Goal: Task Accomplishment & Management: Use online tool/utility

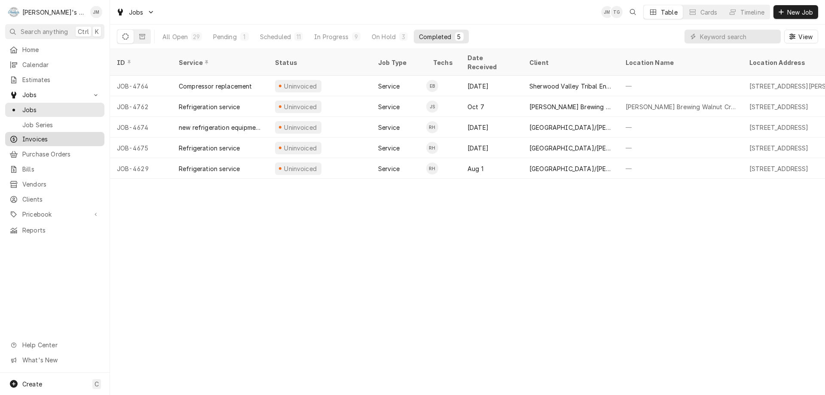
click at [36, 134] on span "Invoices" at bounding box center [61, 138] width 78 height 9
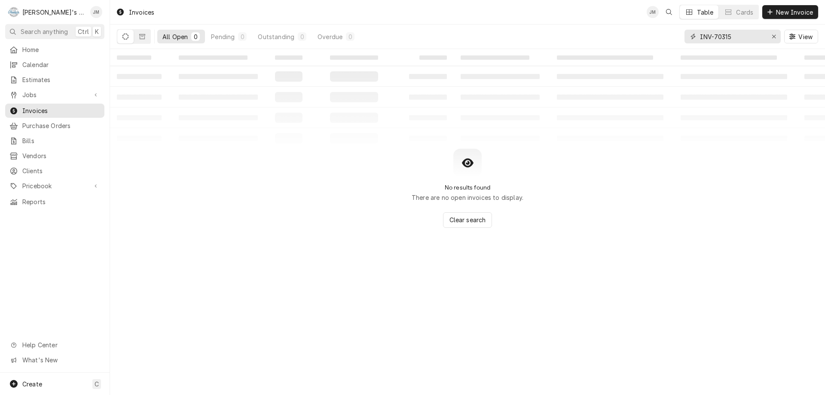
click at [730, 36] on input "INV-70315" at bounding box center [732, 37] width 64 height 14
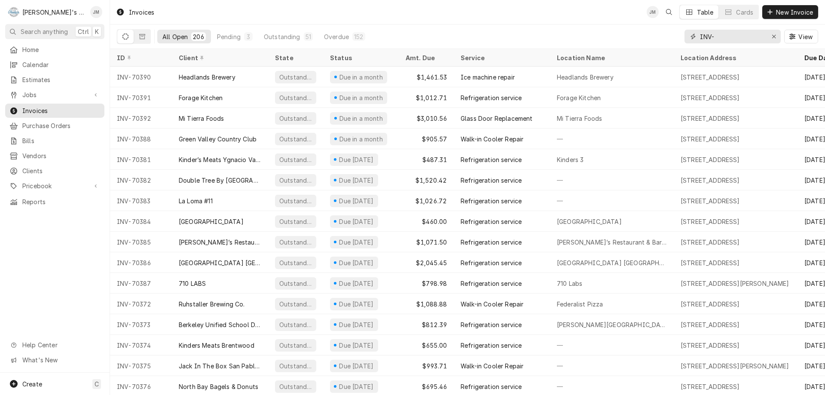
type input "INV-"
click at [36, 110] on span "Invoices" at bounding box center [61, 110] width 78 height 9
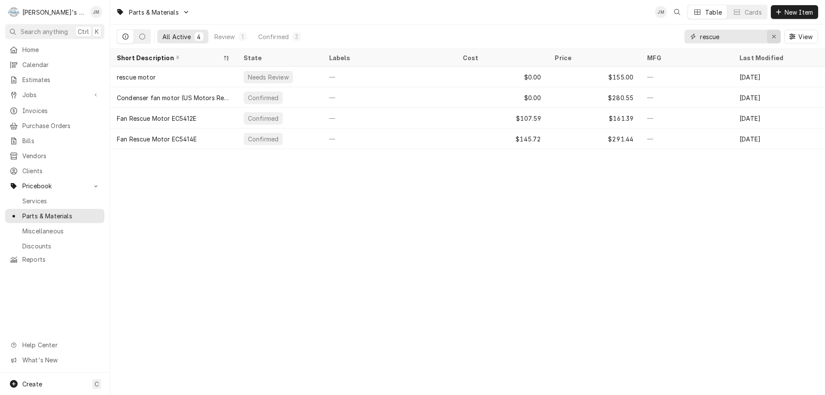
click at [771, 36] on icon "Erase input" at bounding box center [773, 37] width 5 height 6
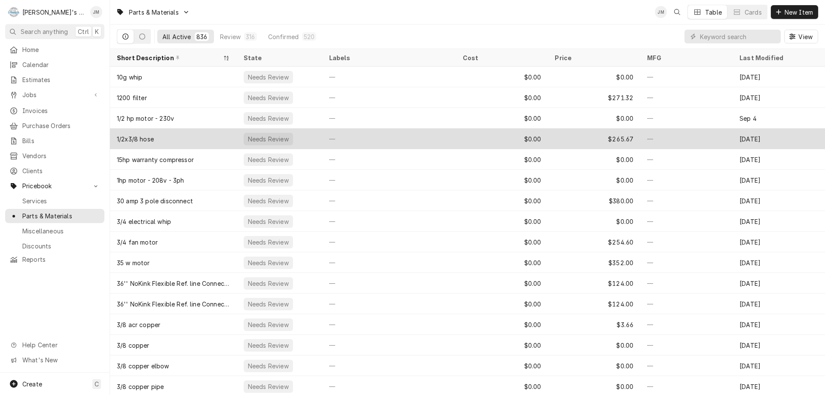
click at [195, 132] on div "1/2x3/8 hose" at bounding box center [173, 138] width 127 height 21
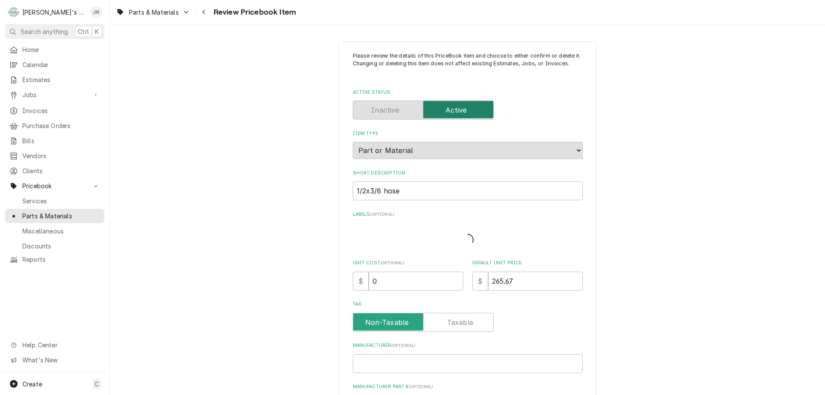
type textarea "x"
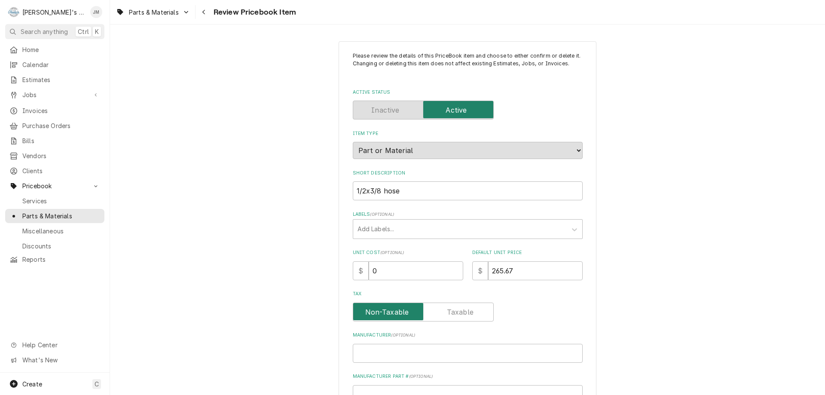
click at [471, 307] on input "Tax" at bounding box center [423, 311] width 133 height 19
checkbox input "true"
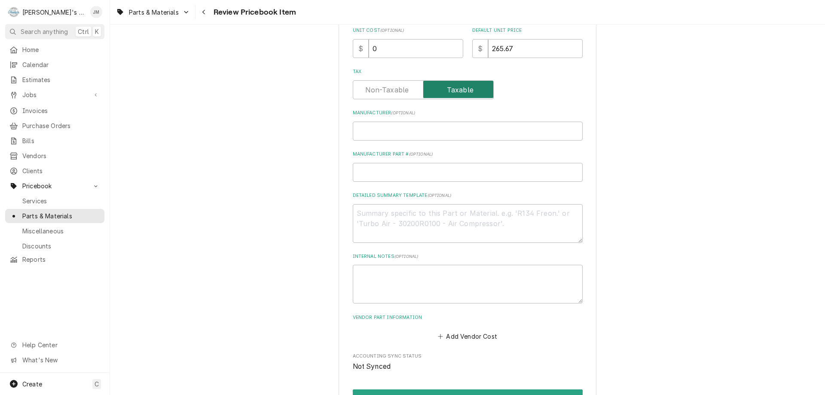
scroll to position [314, 0]
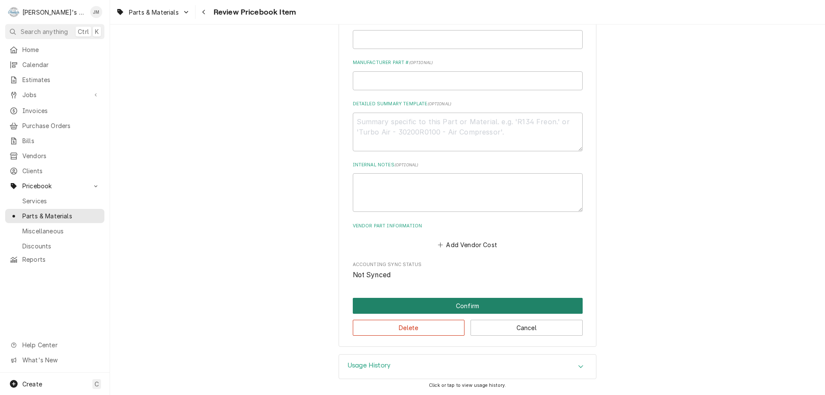
click at [463, 309] on button "Confirm" at bounding box center [468, 306] width 230 height 16
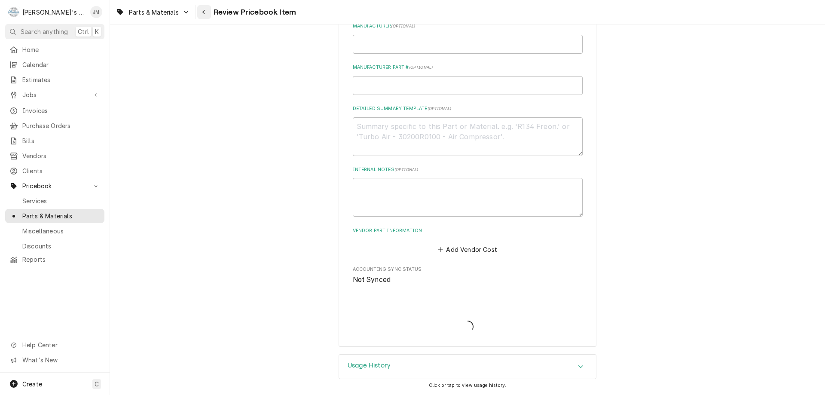
type textarea "x"
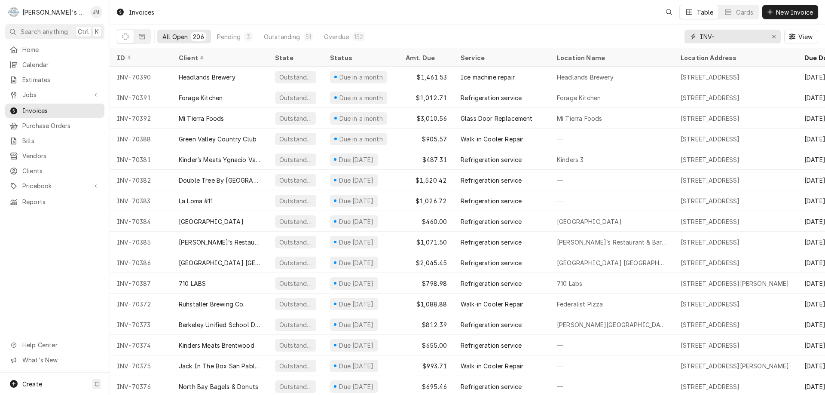
click at [723, 34] on input "INV-" at bounding box center [732, 37] width 64 height 14
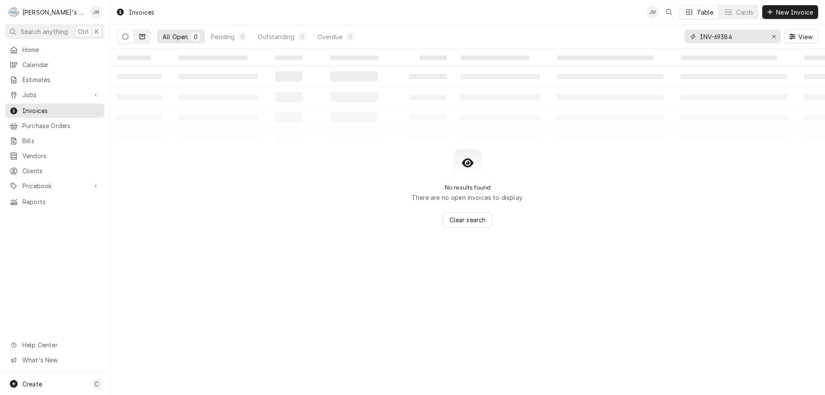
type input "INV-69384"
click at [146, 34] on button "Dynamic Content Wrapper" at bounding box center [142, 37] width 16 height 14
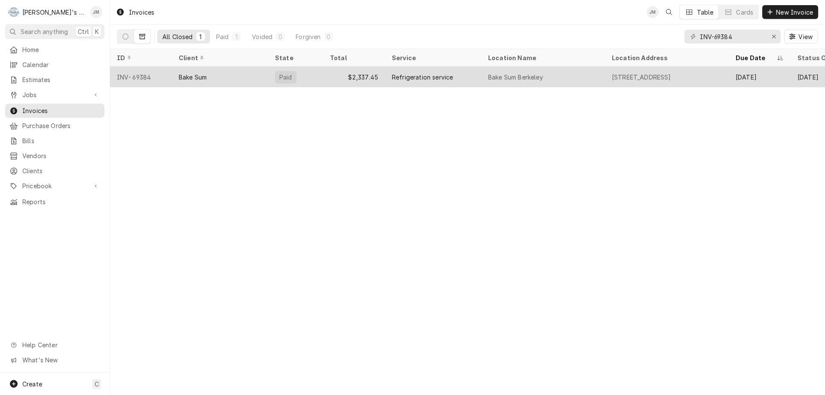
click at [415, 76] on div "Refrigeration service" at bounding box center [422, 77] width 61 height 9
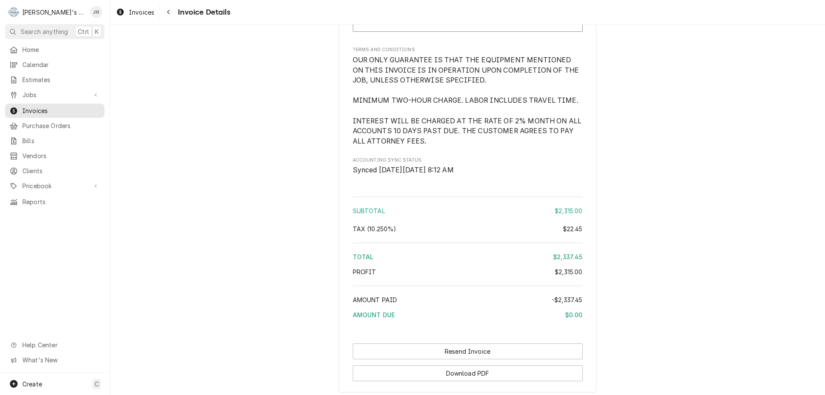
scroll to position [1417, 0]
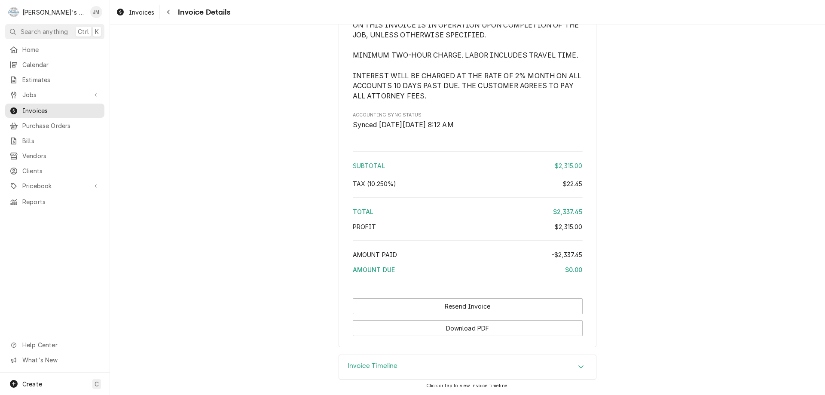
click at [385, 366] on h3 "Invoice Timeline" at bounding box center [373, 366] width 50 height 8
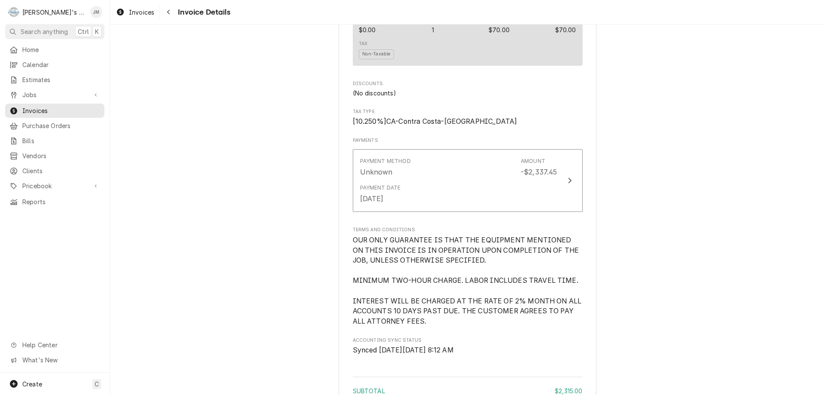
scroll to position [1203, 0]
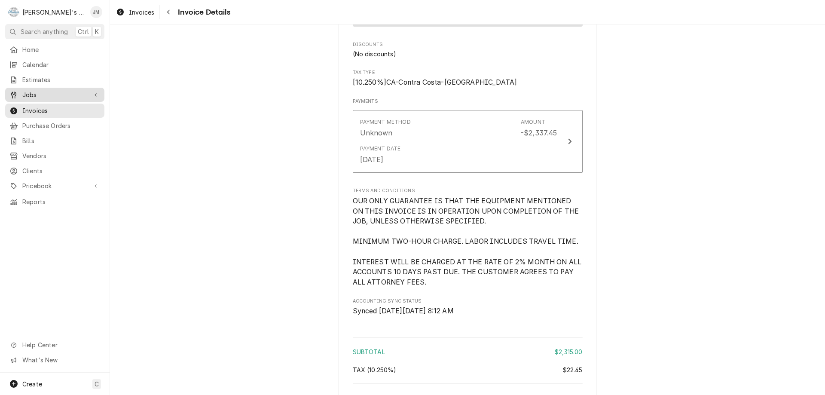
click at [29, 91] on span "Jobs" at bounding box center [54, 94] width 65 height 9
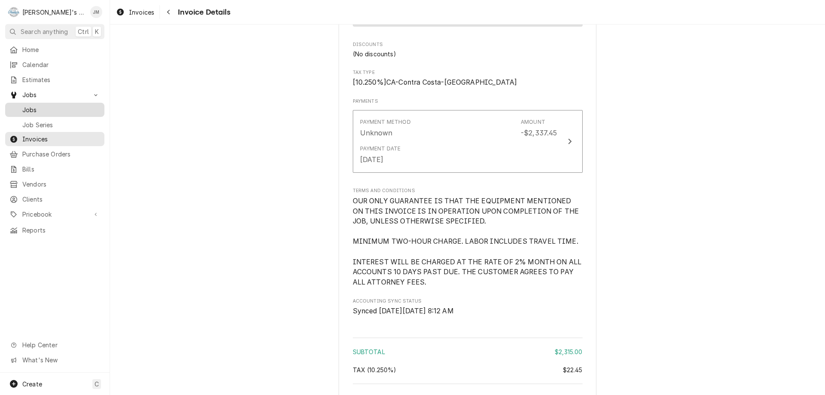
click at [32, 105] on span "Jobs" at bounding box center [61, 109] width 78 height 9
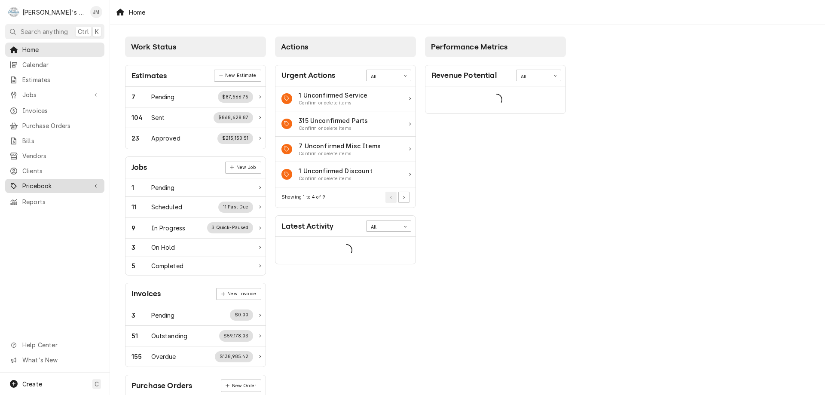
click at [36, 183] on span "Pricebook" at bounding box center [54, 185] width 65 height 9
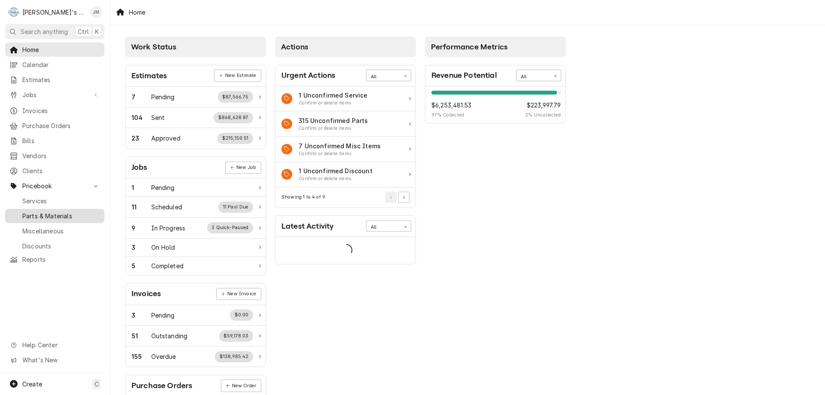
click at [42, 211] on span "Parts & Materials" at bounding box center [61, 215] width 78 height 9
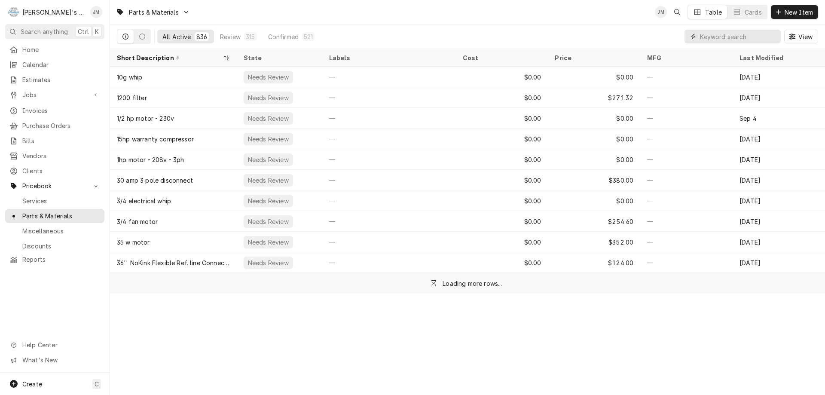
click at [728, 35] on input "Dynamic Content Wrapper" at bounding box center [738, 37] width 76 height 14
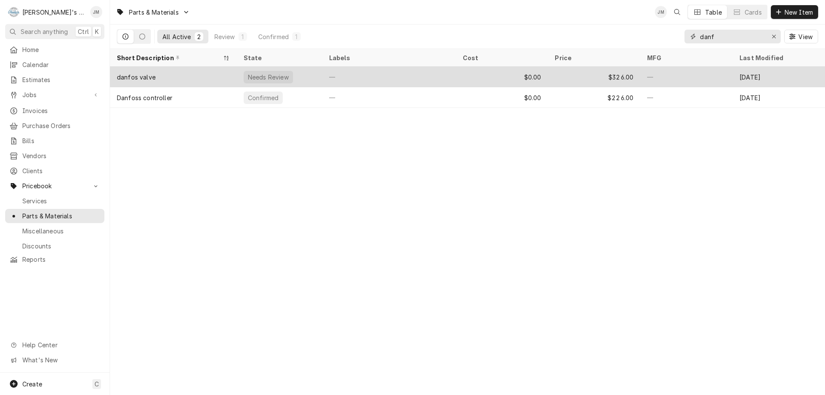
type input "danf"
click at [144, 75] on div "danfos valve" at bounding box center [136, 77] width 39 height 9
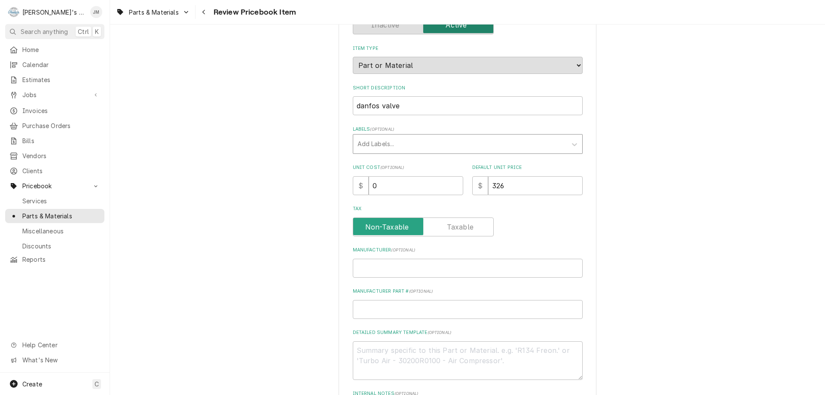
scroll to position [86, 0]
click at [356, 106] on input "danfos valve" at bounding box center [468, 104] width 230 height 19
type textarea "x"
type input "anfos valve"
type textarea "x"
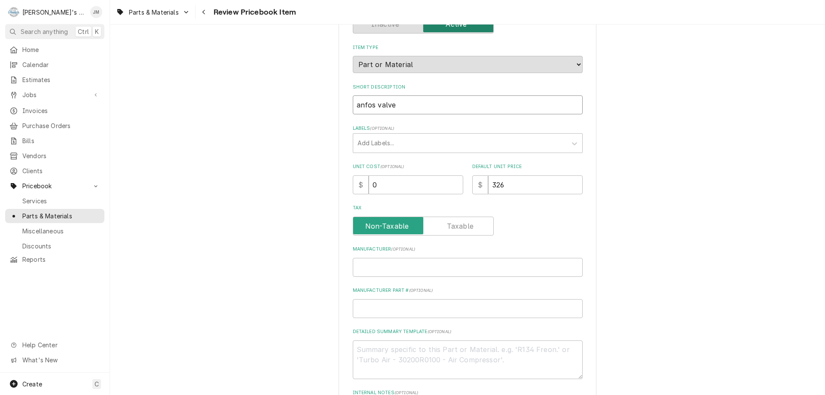
type input "Danfos valve"
click at [373, 104] on input "Danfos valve" at bounding box center [468, 104] width 230 height 19
type textarea "x"
type input "Danfoss valve"
click at [467, 226] on label "Tax" at bounding box center [423, 225] width 141 height 19
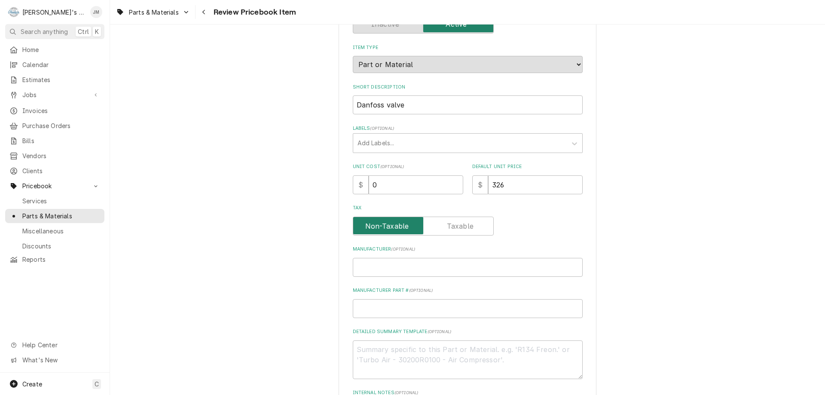
click at [467, 226] on input "Tax" at bounding box center [423, 225] width 133 height 19
checkbox input "true"
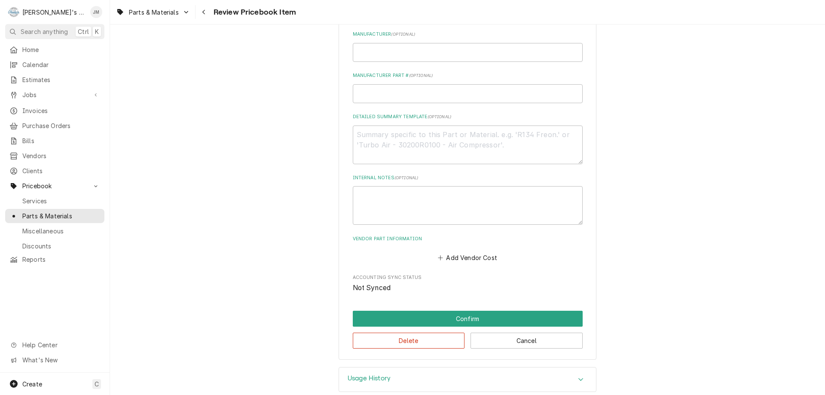
scroll to position [314, 0]
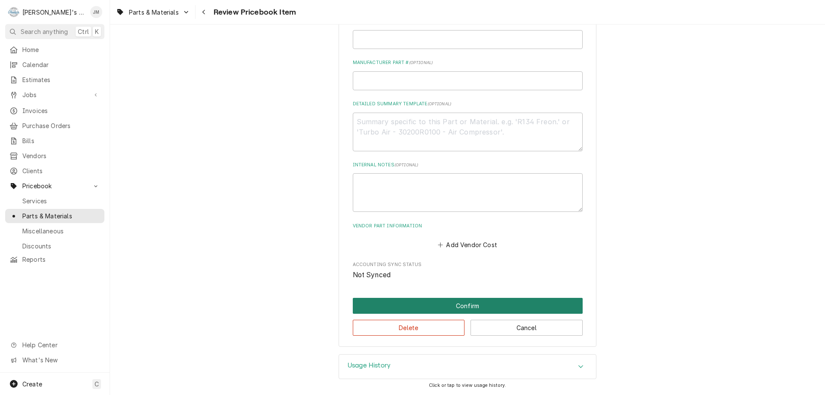
click at [451, 304] on button "Confirm" at bounding box center [468, 306] width 230 height 16
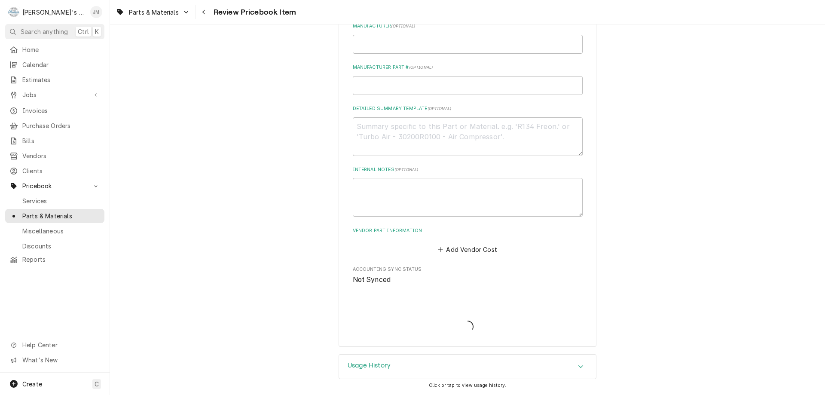
type textarea "x"
